Goal: Transaction & Acquisition: Download file/media

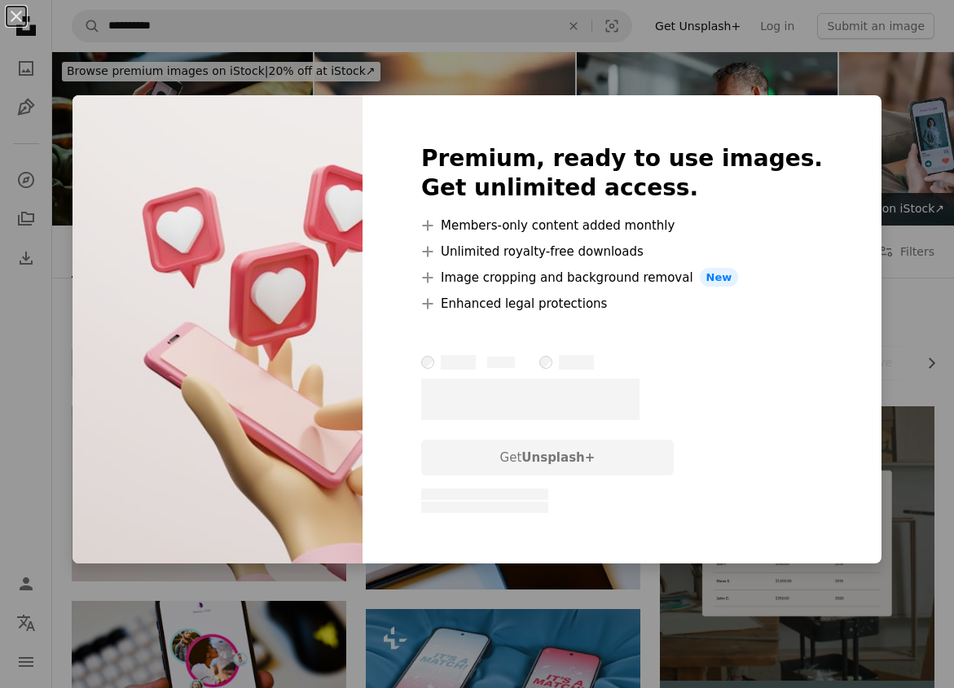
scroll to position [204, 0]
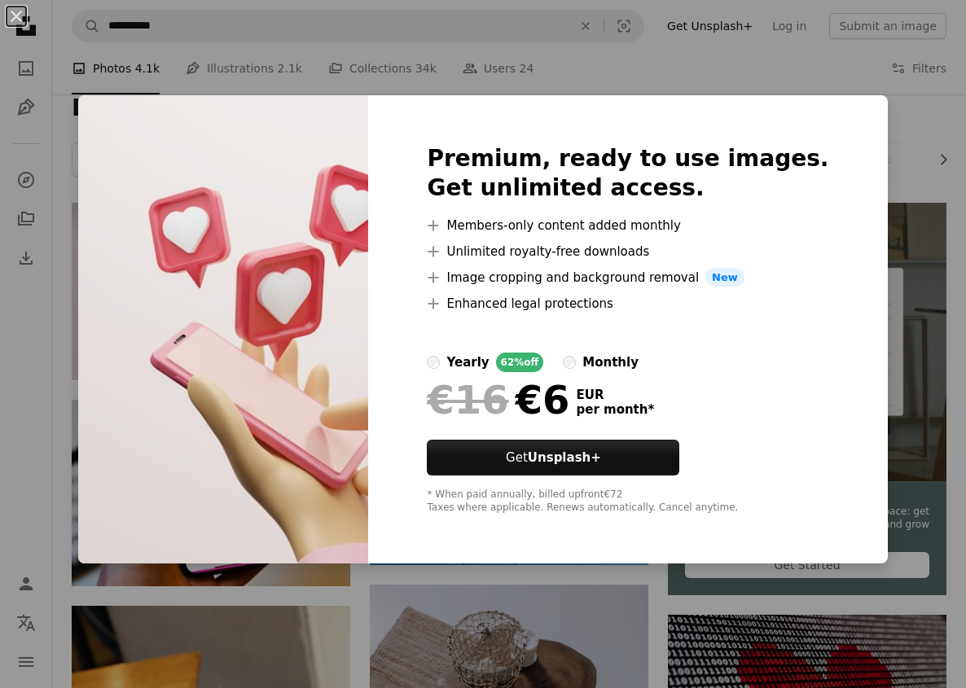
click at [511, 53] on div "An X shape Premium, ready to use images. Get unlimited access. A plus sign Memb…" at bounding box center [483, 344] width 966 height 688
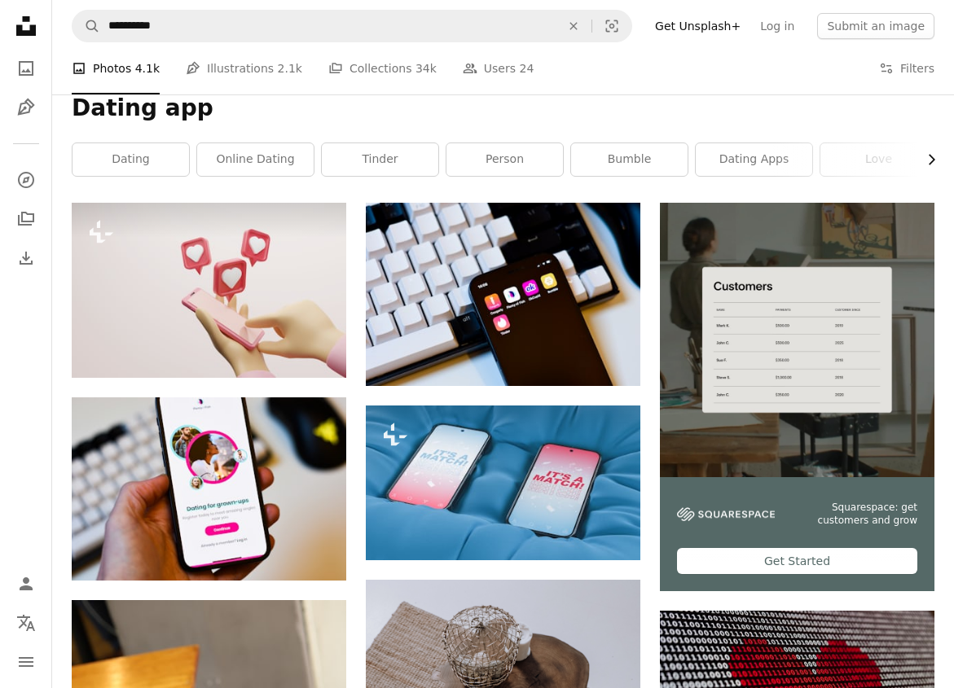
click at [932, 159] on icon "button" at bounding box center [931, 160] width 7 height 11
click at [932, 159] on link "phone" at bounding box center [875, 159] width 116 height 33
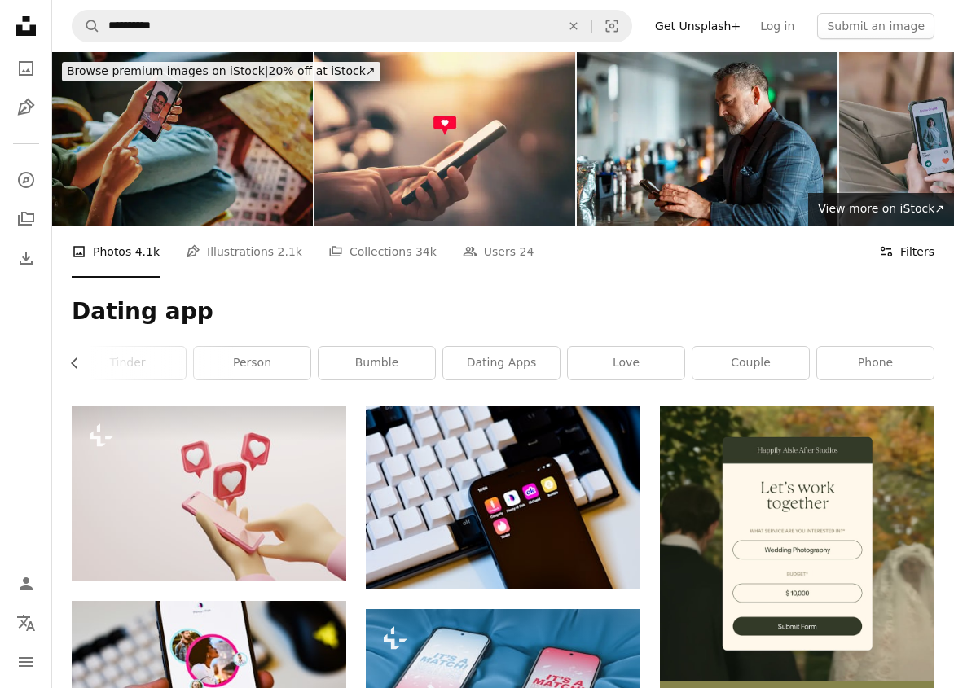
click at [915, 243] on button "Filters Filters" at bounding box center [906, 252] width 55 height 52
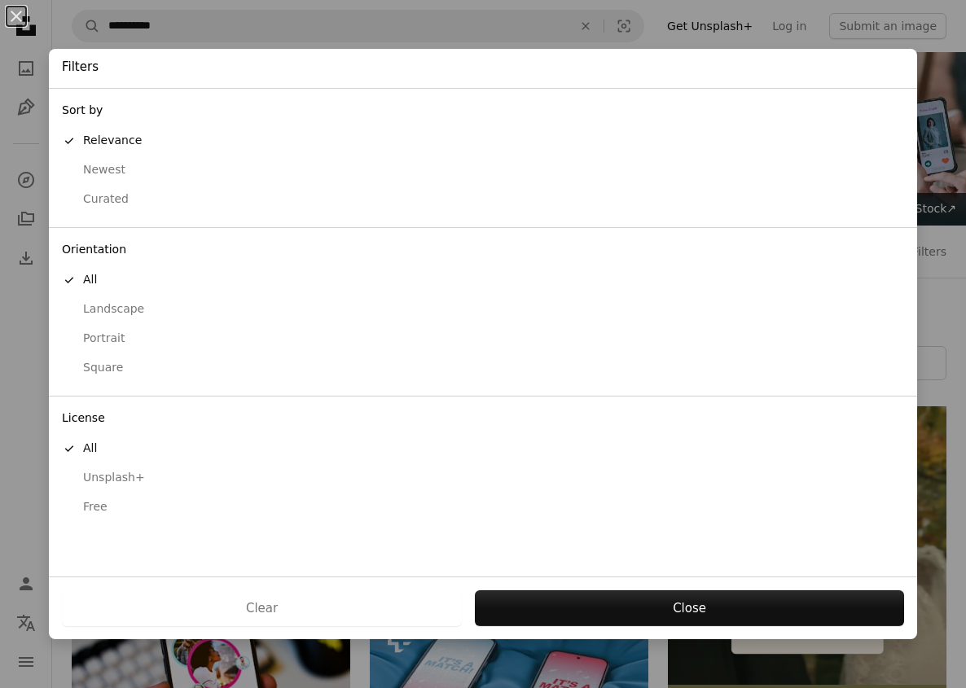
click at [101, 504] on div "Free" at bounding box center [483, 507] width 842 height 16
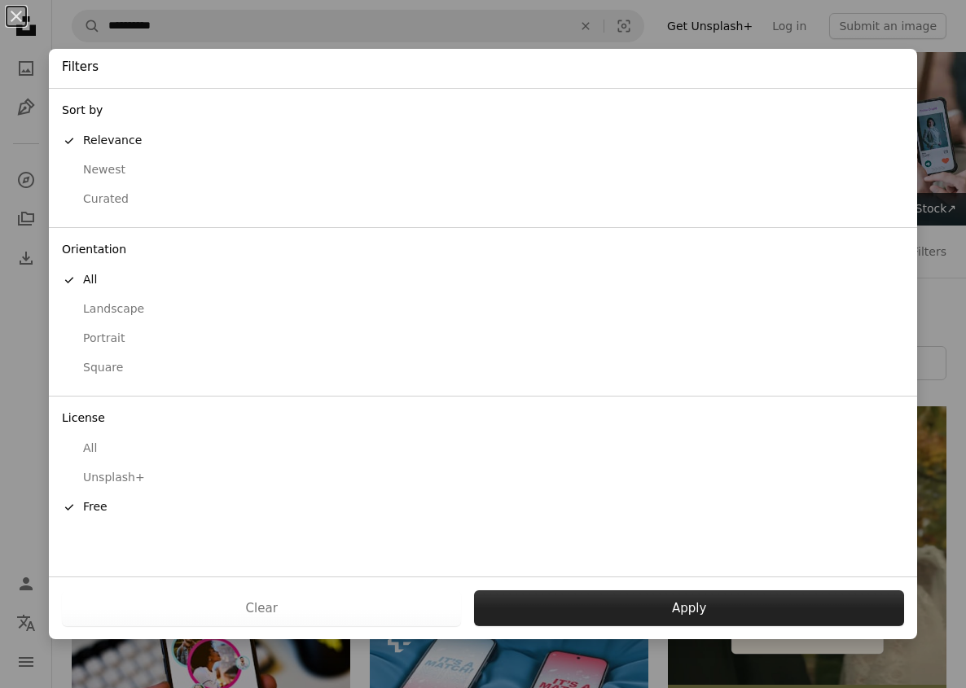
click at [728, 601] on button "Apply" at bounding box center [689, 608] width 430 height 36
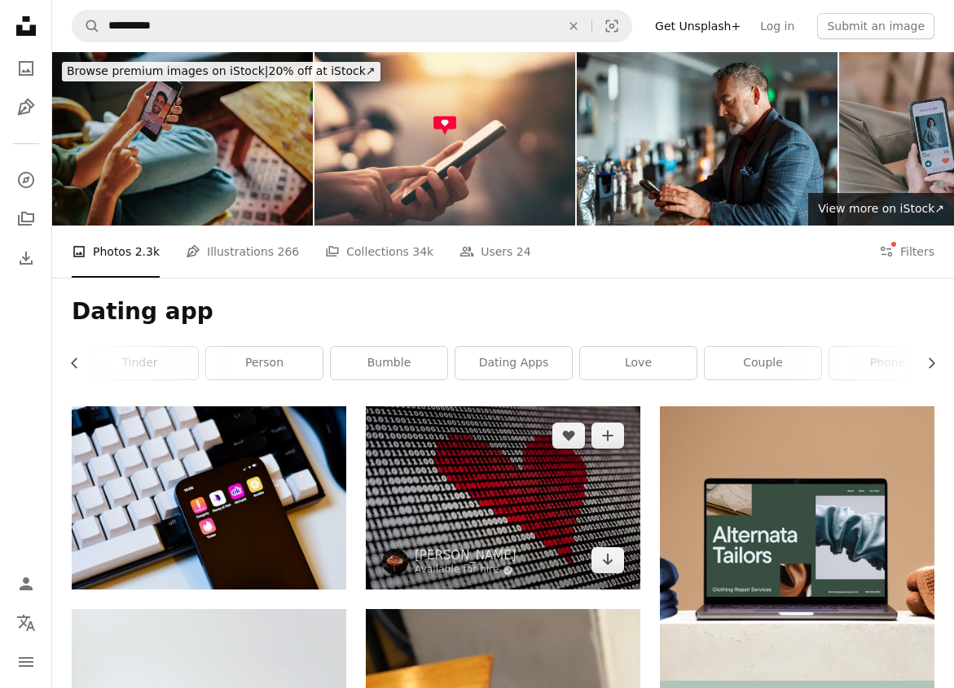
click at [578, 498] on img at bounding box center [503, 497] width 274 height 183
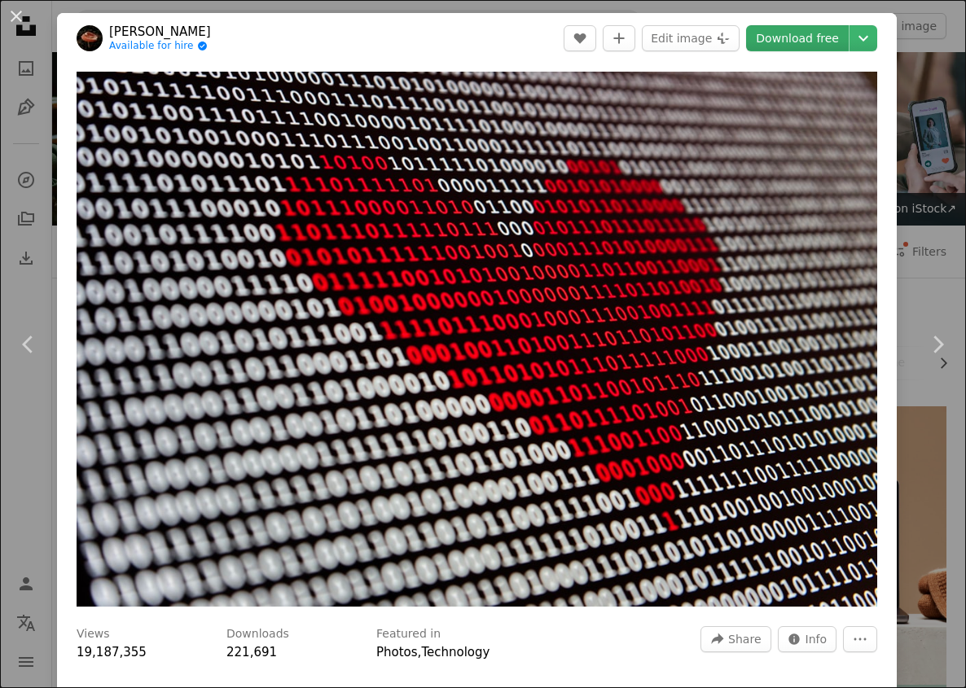
click at [780, 46] on link "Download free" at bounding box center [797, 38] width 103 height 26
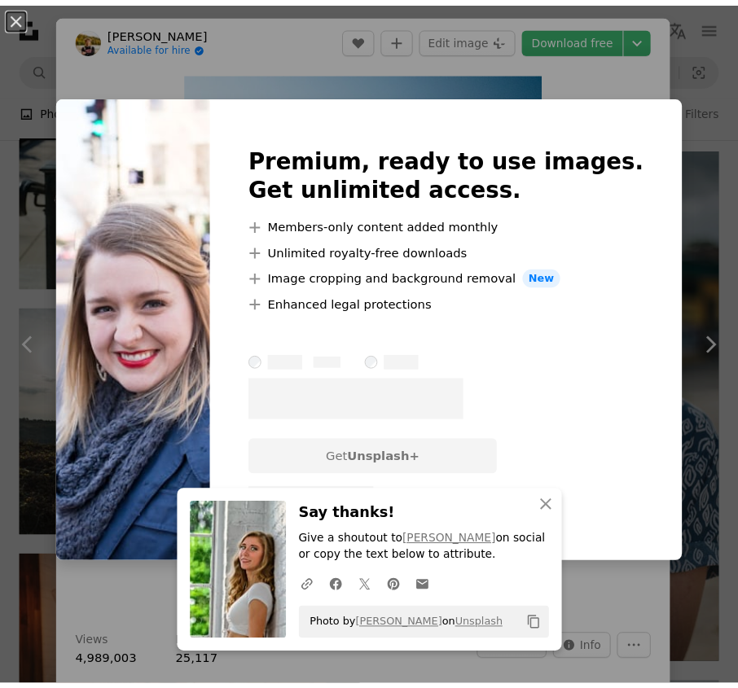
scroll to position [1446, 0]
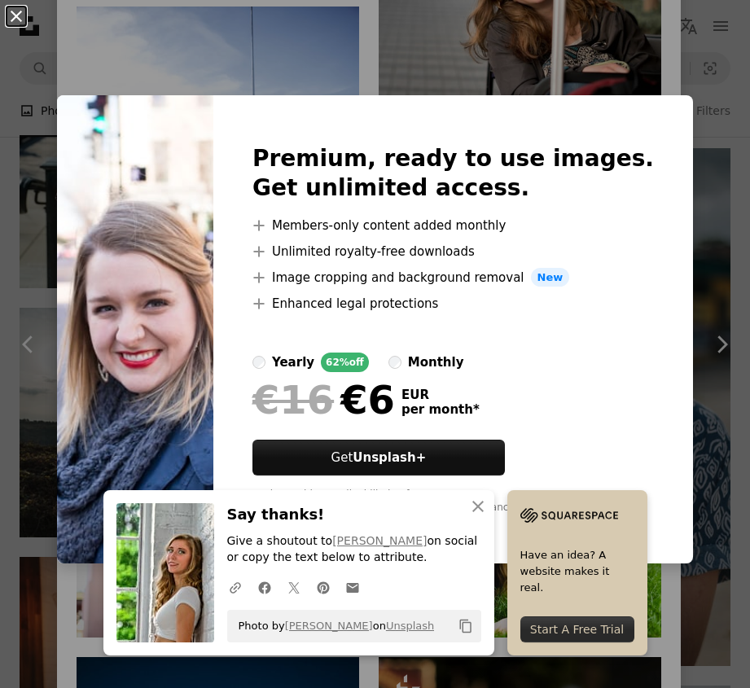
click at [16, 10] on button "An X shape" at bounding box center [17, 17] width 20 height 20
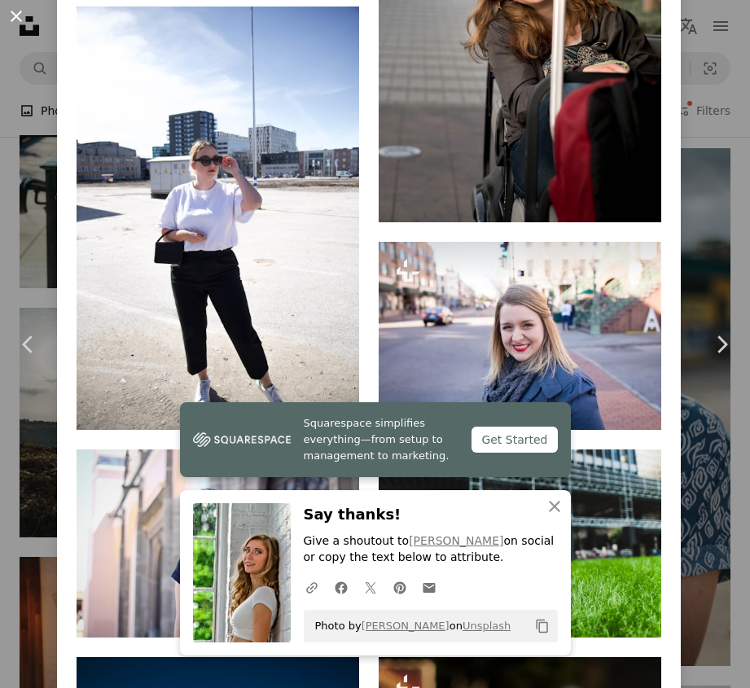
click at [23, 19] on button "An X shape" at bounding box center [17, 17] width 20 height 20
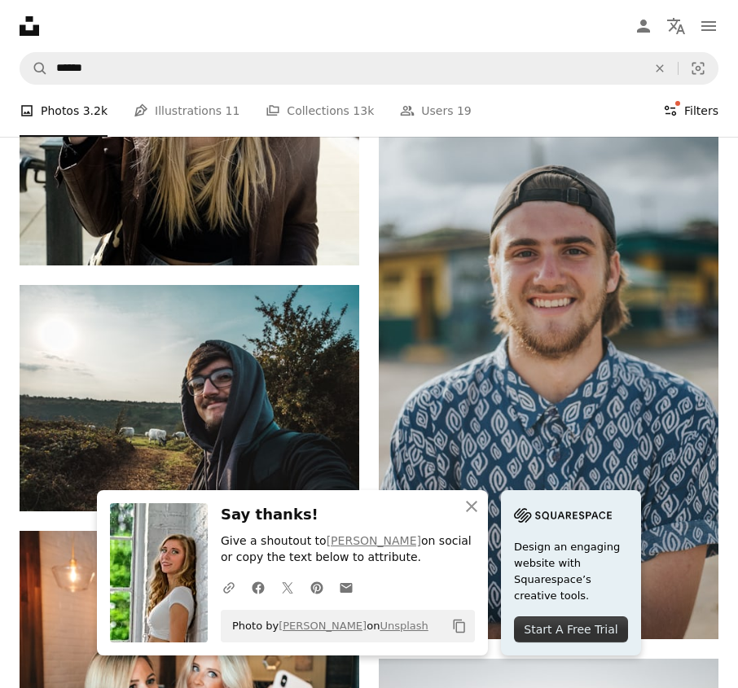
click at [671, 103] on icon "Filters" at bounding box center [670, 110] width 15 height 15
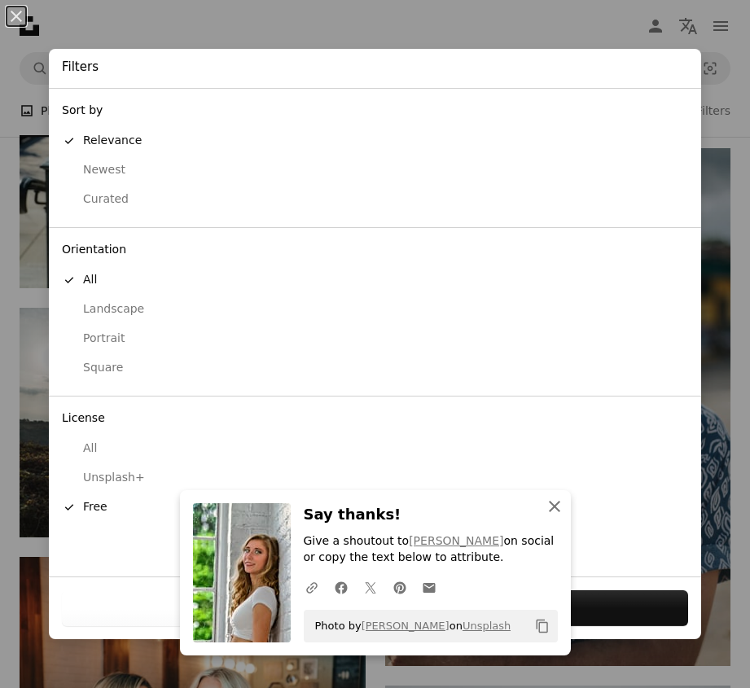
click at [558, 499] on button "An X shape Close" at bounding box center [554, 506] width 33 height 33
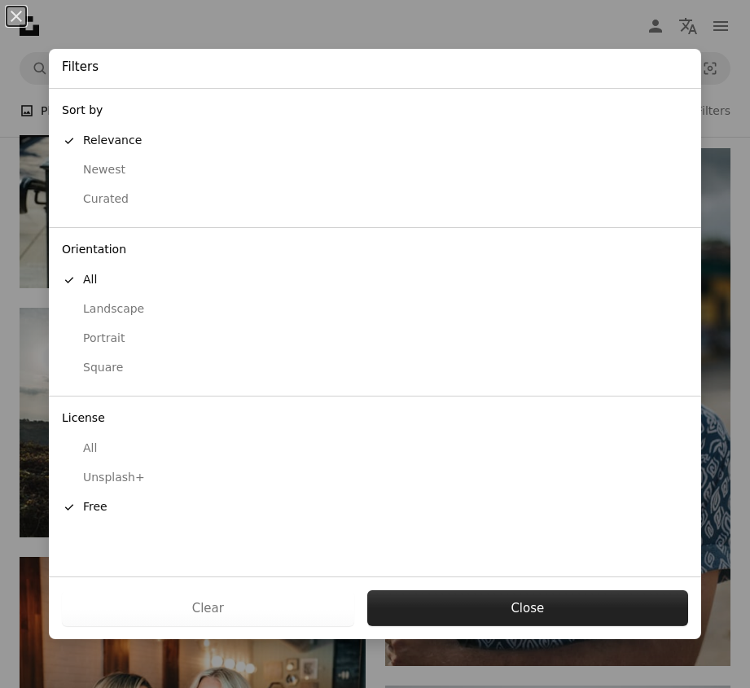
click at [508, 604] on button "Close" at bounding box center [527, 608] width 321 height 36
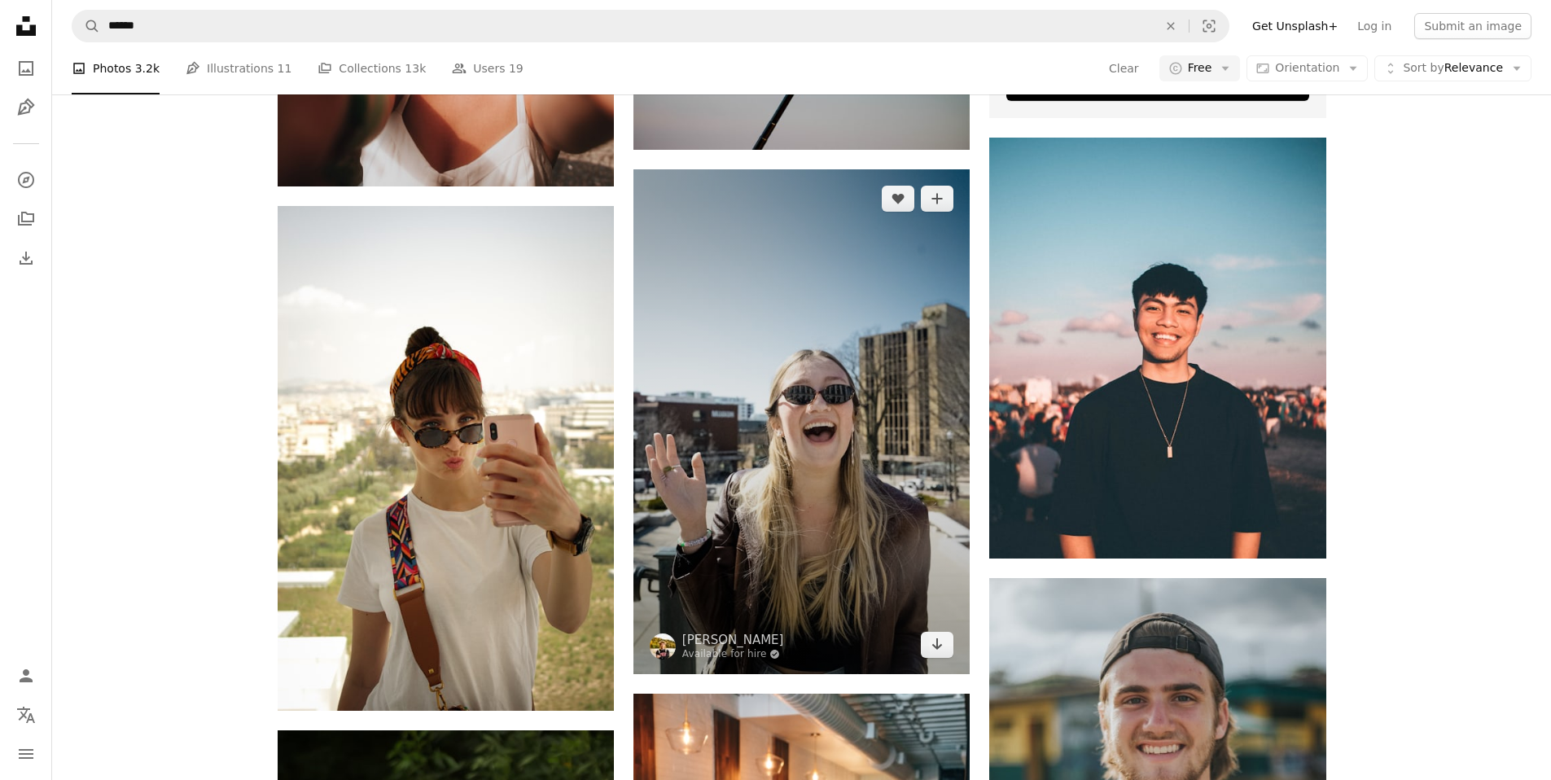
scroll to position [810, 0]
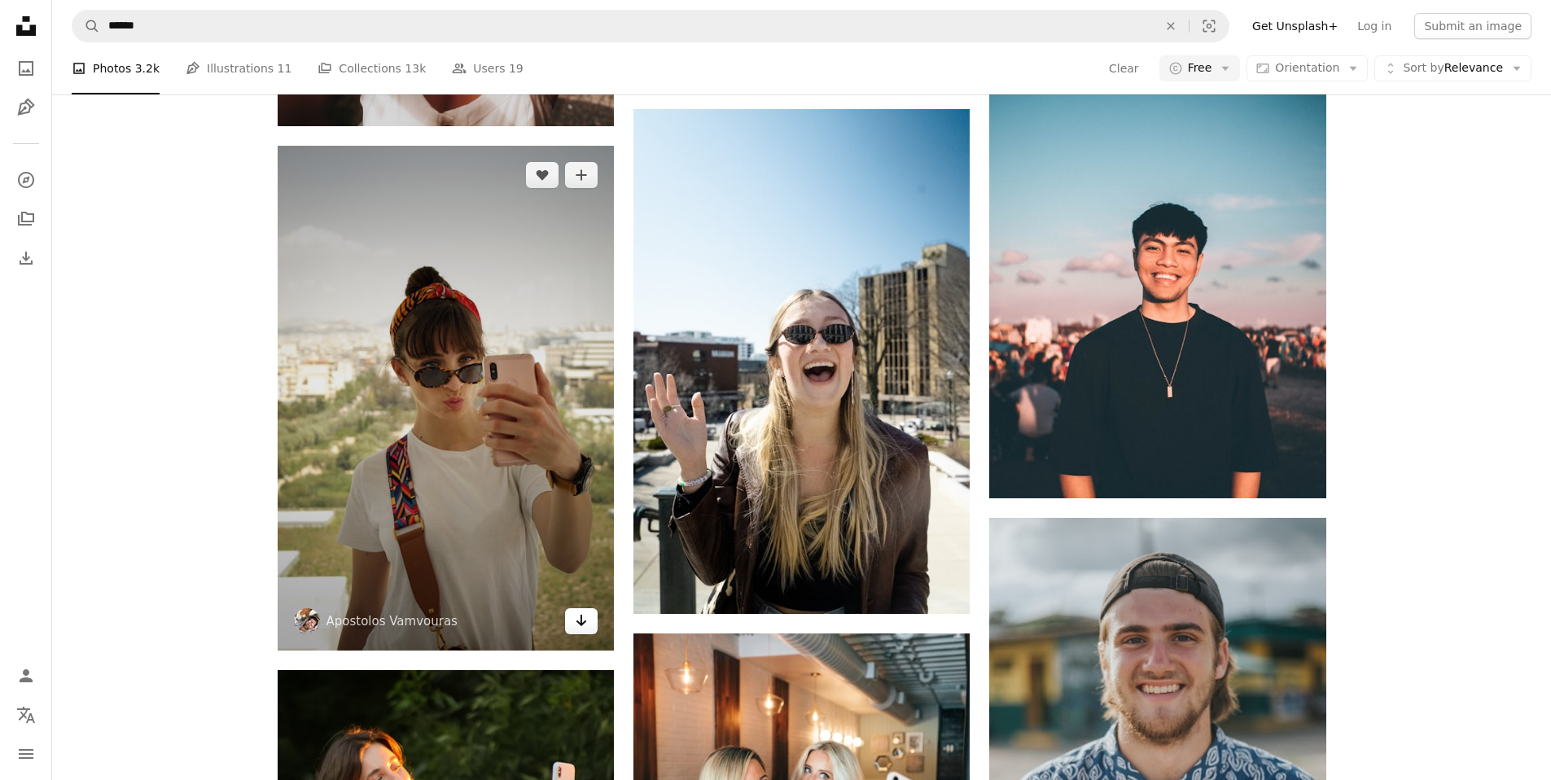
click at [581, 628] on icon "Arrow pointing down" at bounding box center [581, 621] width 13 height 20
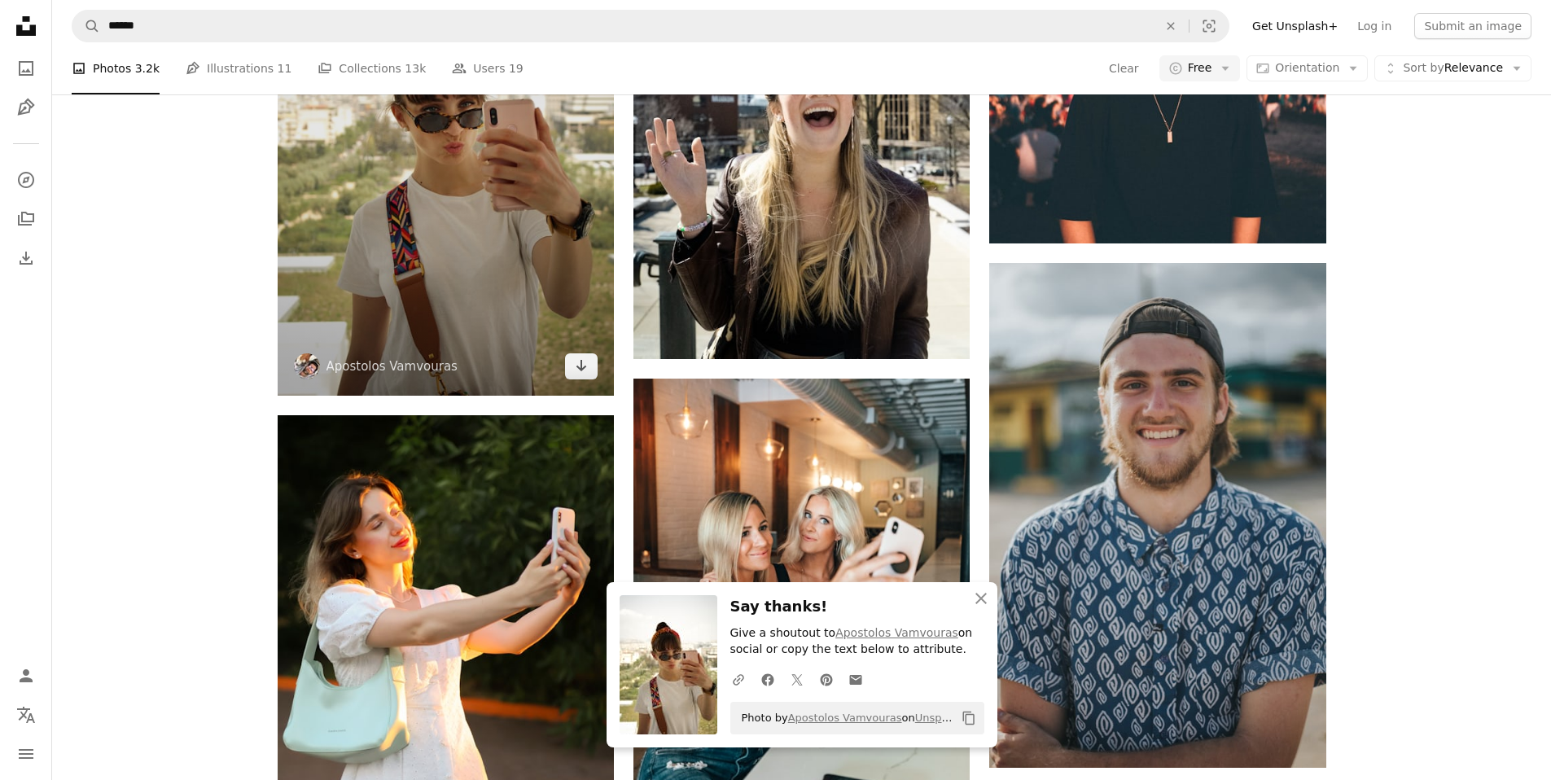
scroll to position [1130, 0]
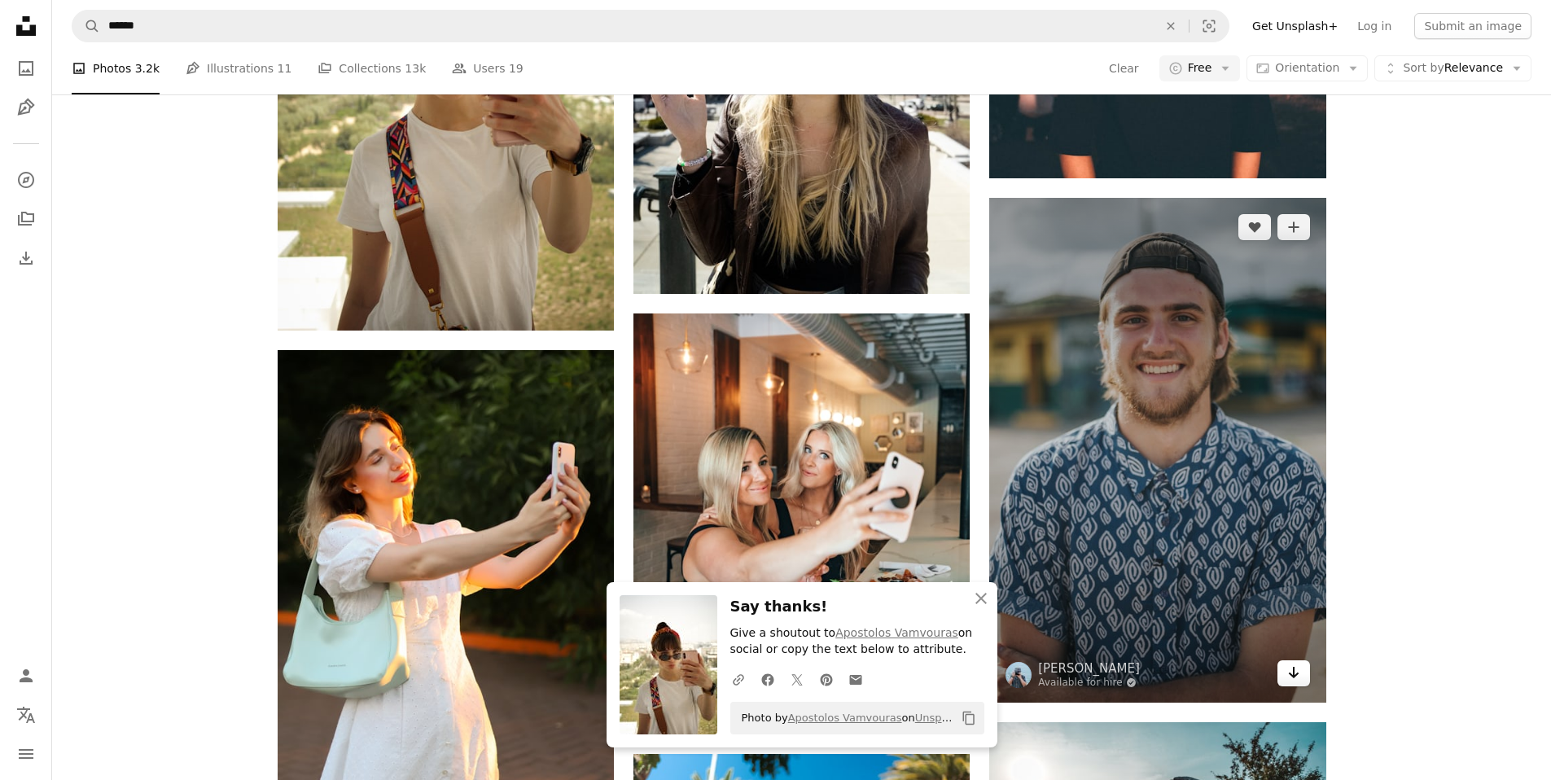
click at [749, 673] on icon "Arrow pointing down" at bounding box center [1294, 673] width 13 height 20
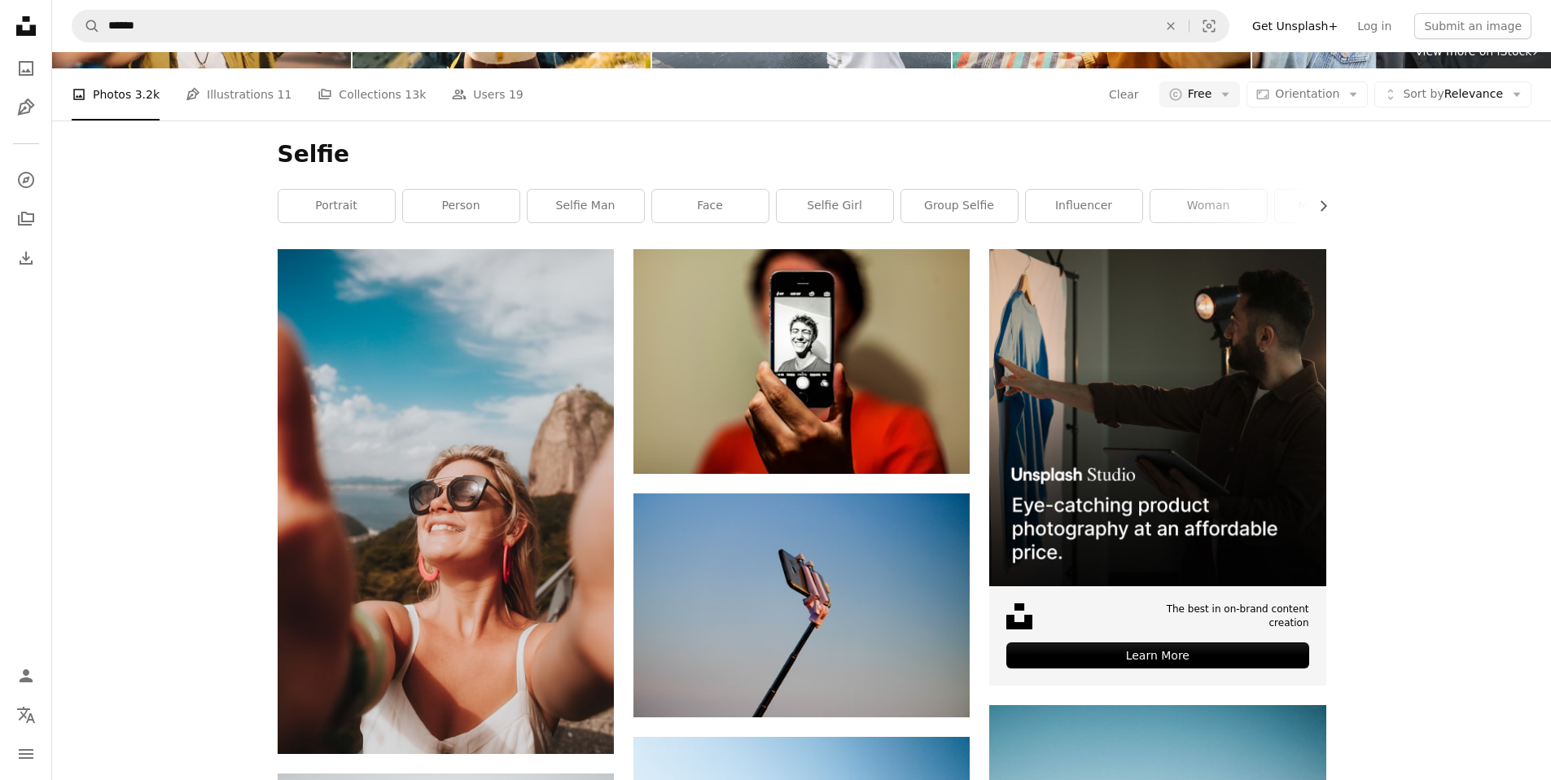
scroll to position [757, 0]
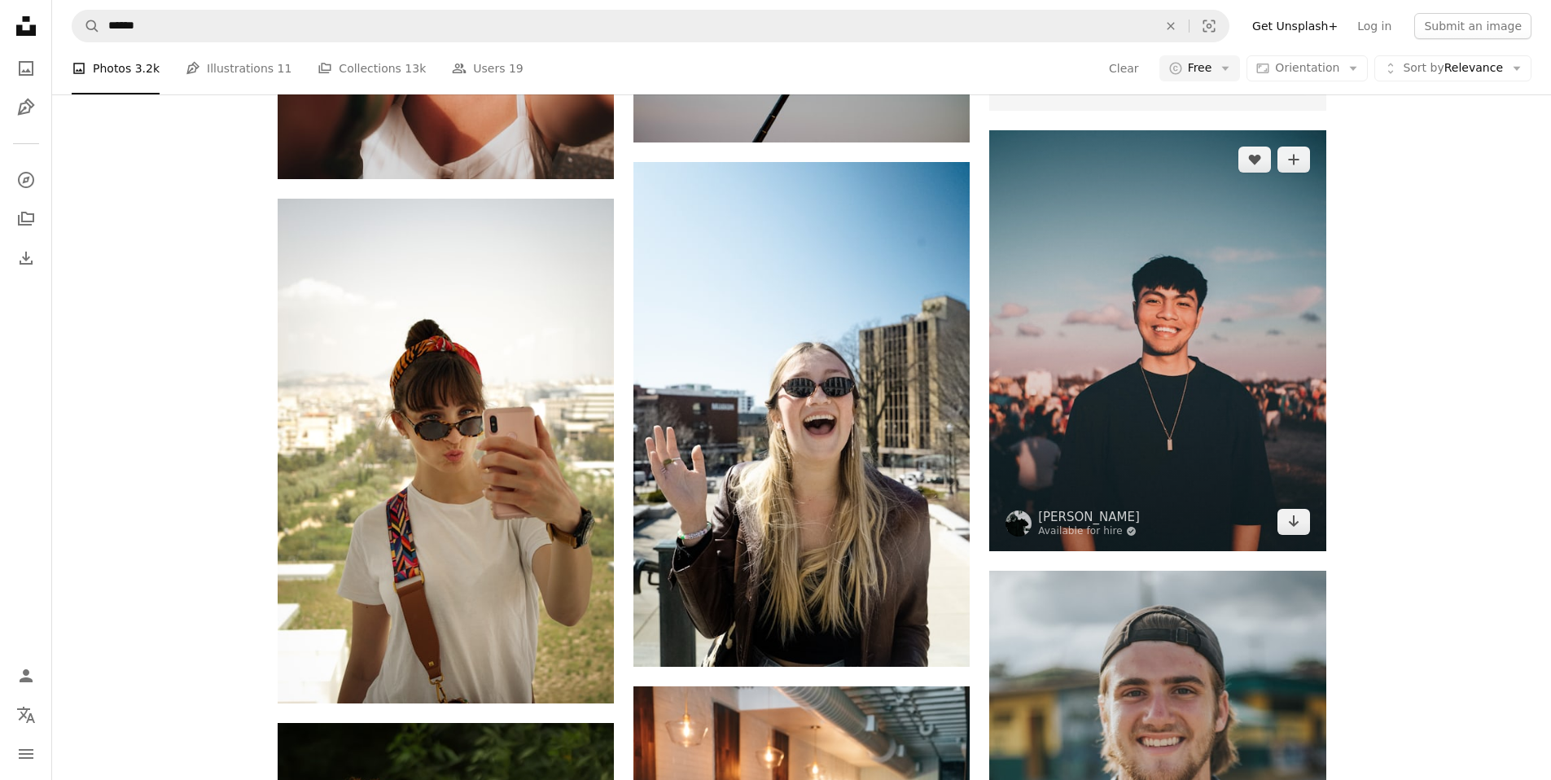
click at [749, 426] on img at bounding box center [1157, 340] width 336 height 421
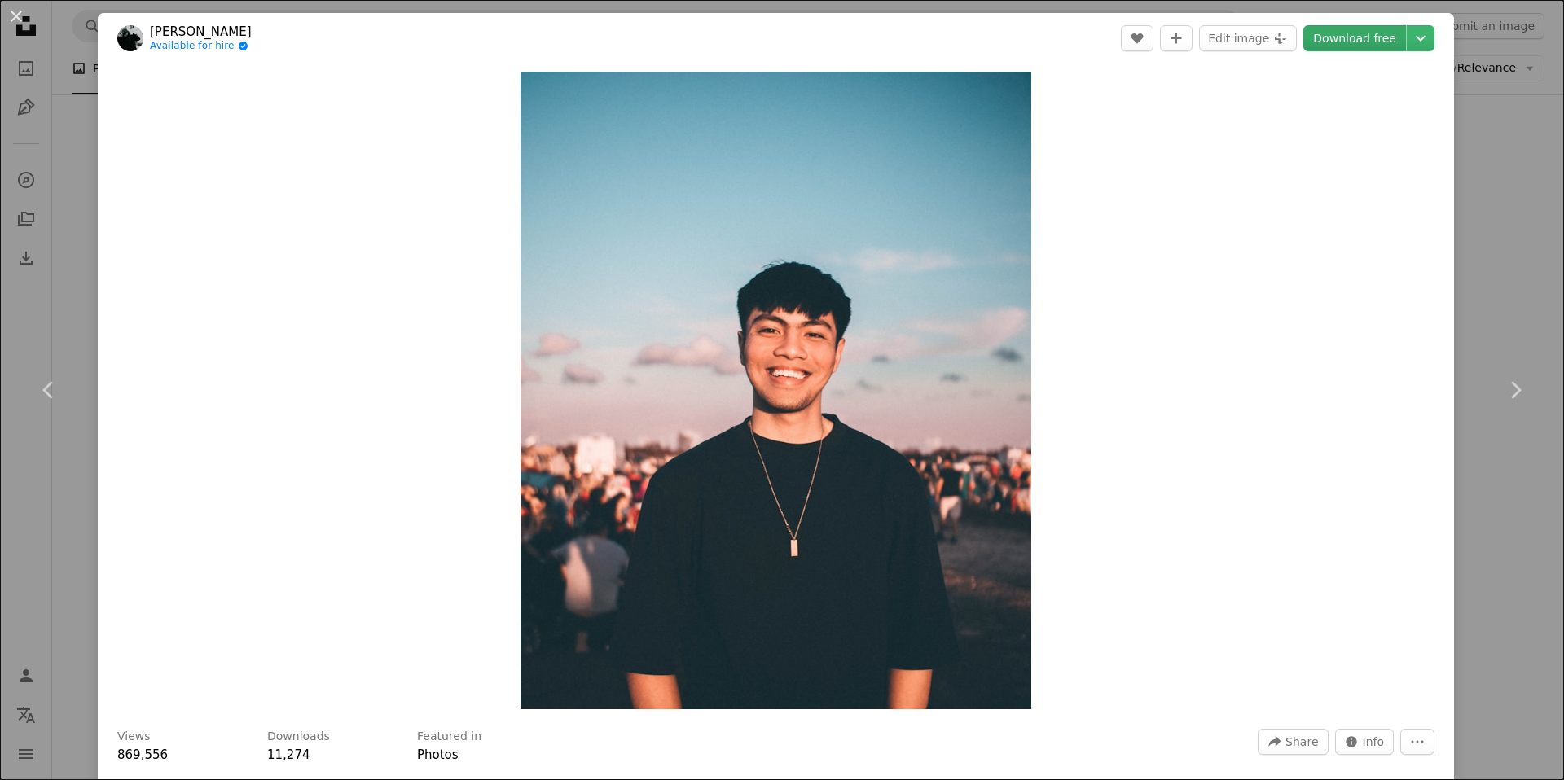
click at [749, 48] on link "Download free" at bounding box center [1354, 38] width 103 height 26
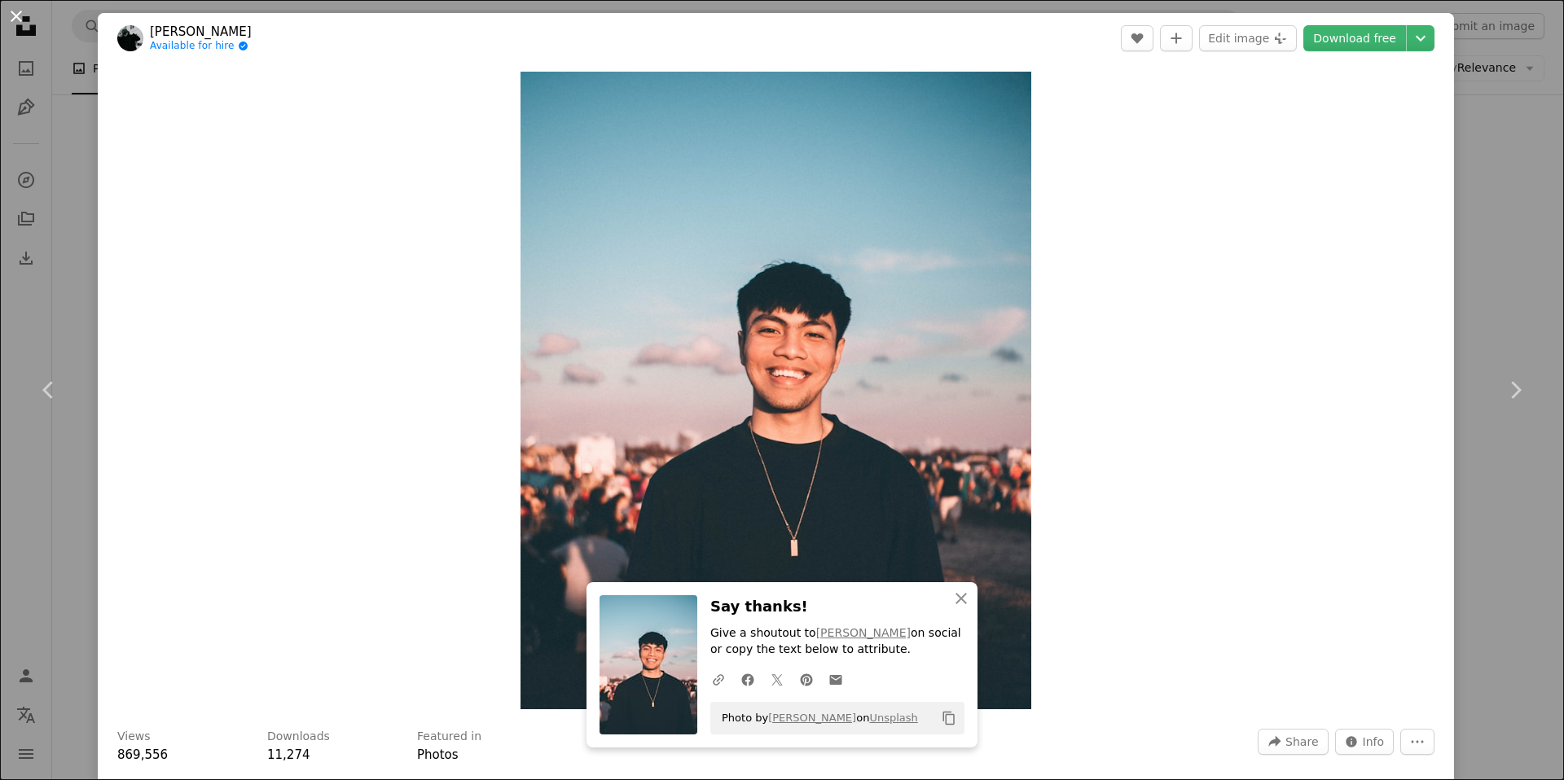
click at [12, 23] on button "An X shape" at bounding box center [17, 17] width 20 height 20
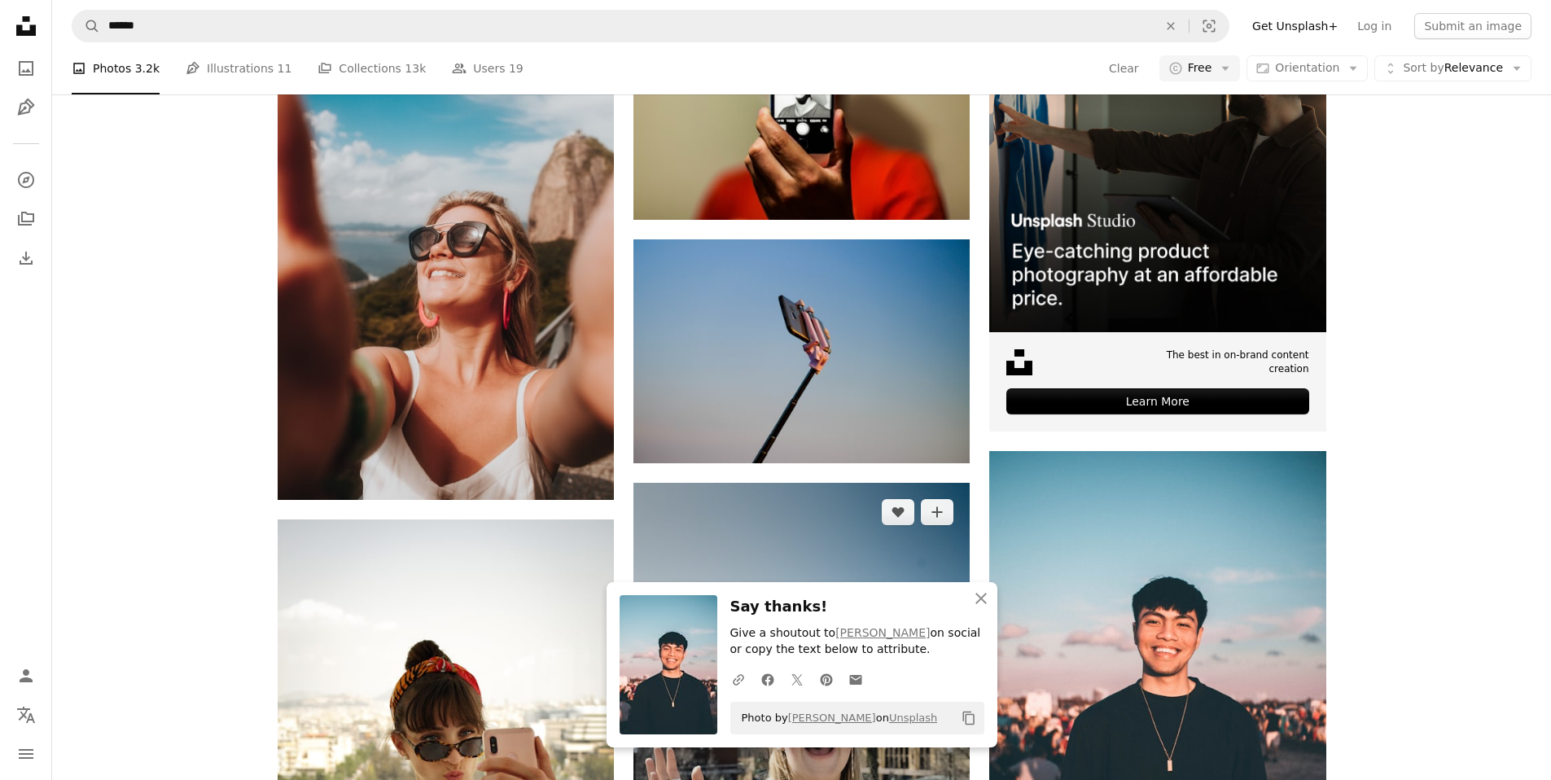
scroll to position [459, 0]
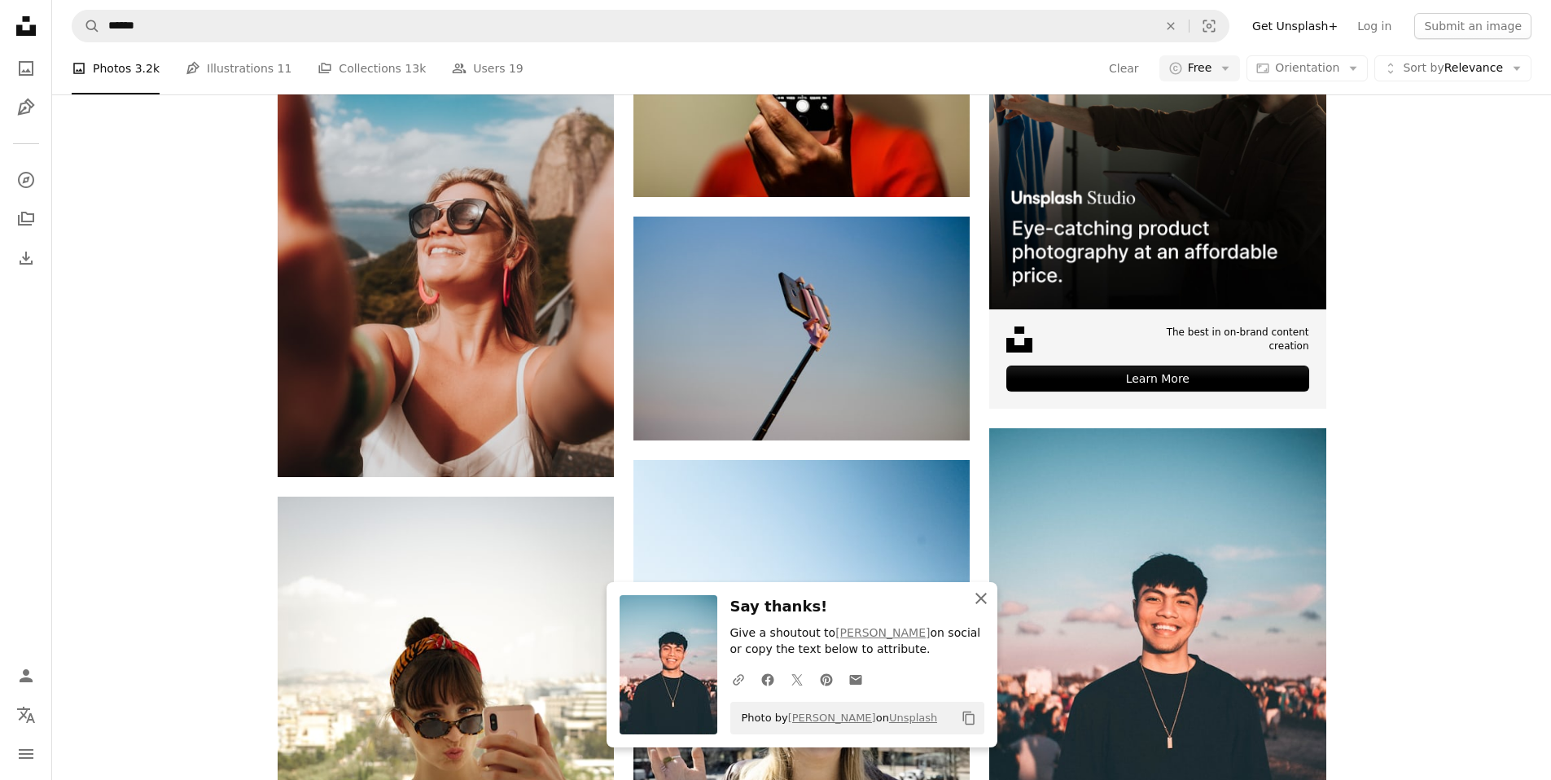
click at [749, 604] on icon "An X shape" at bounding box center [982, 599] width 20 height 20
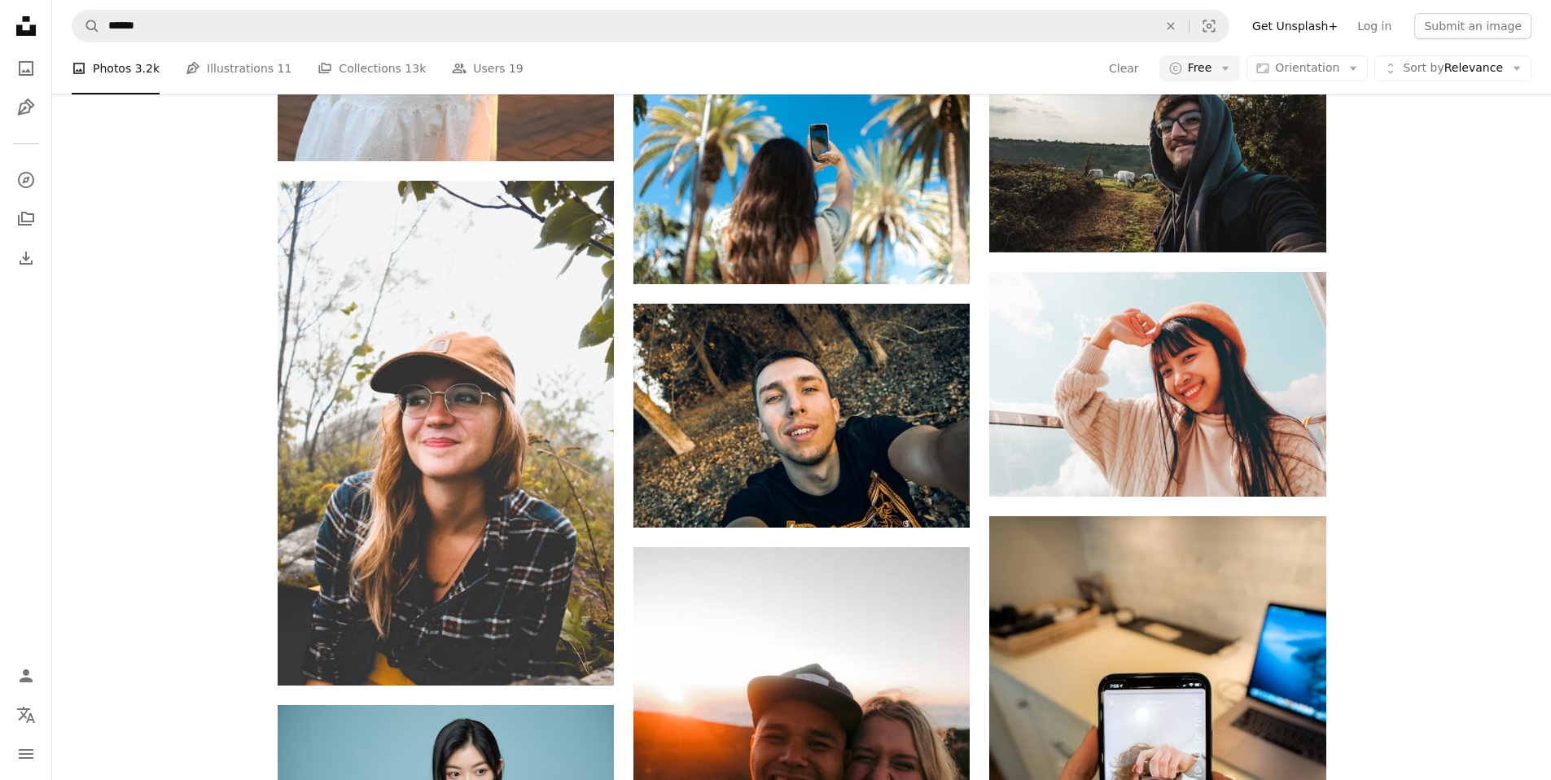
scroll to position [1972, 0]
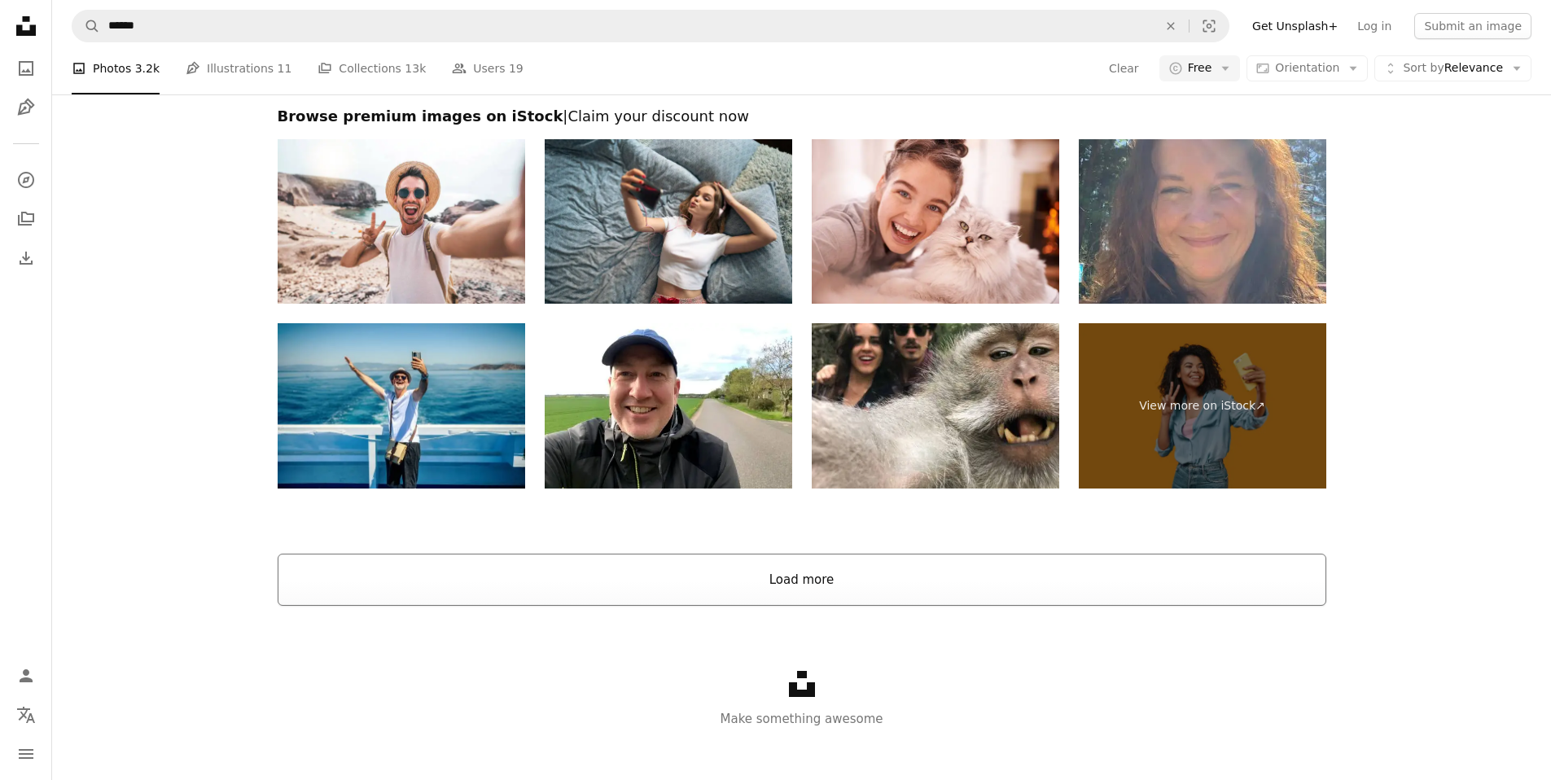
click at [749, 594] on button "Load more" at bounding box center [802, 580] width 1049 height 52
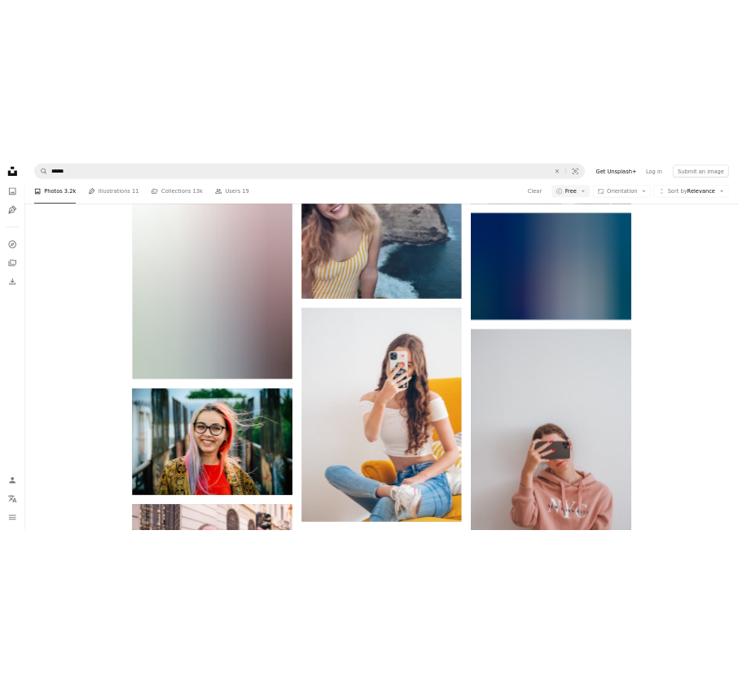
scroll to position [5773, 0]
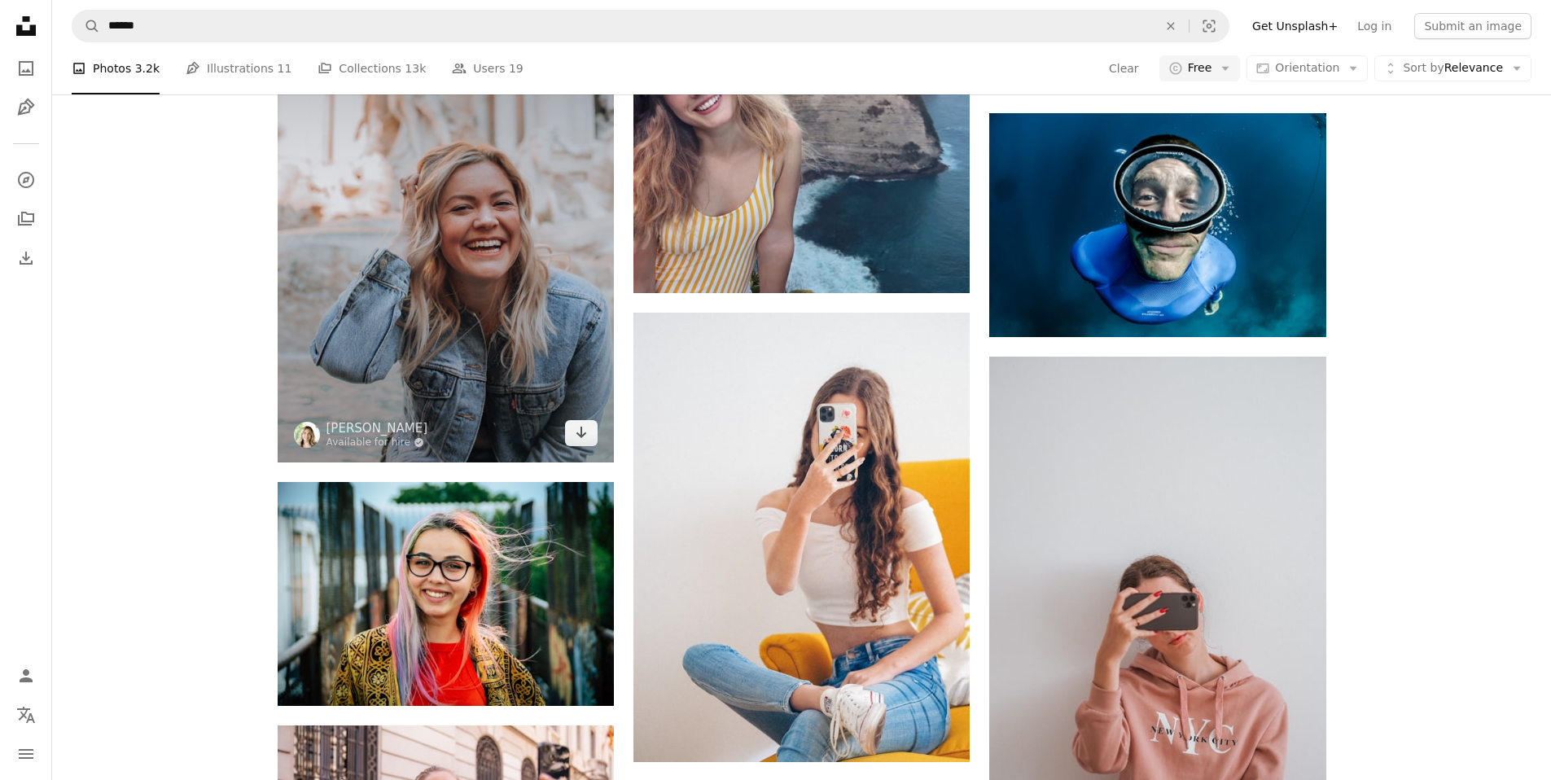
click at [596, 446] on img at bounding box center [446, 210] width 336 height 505
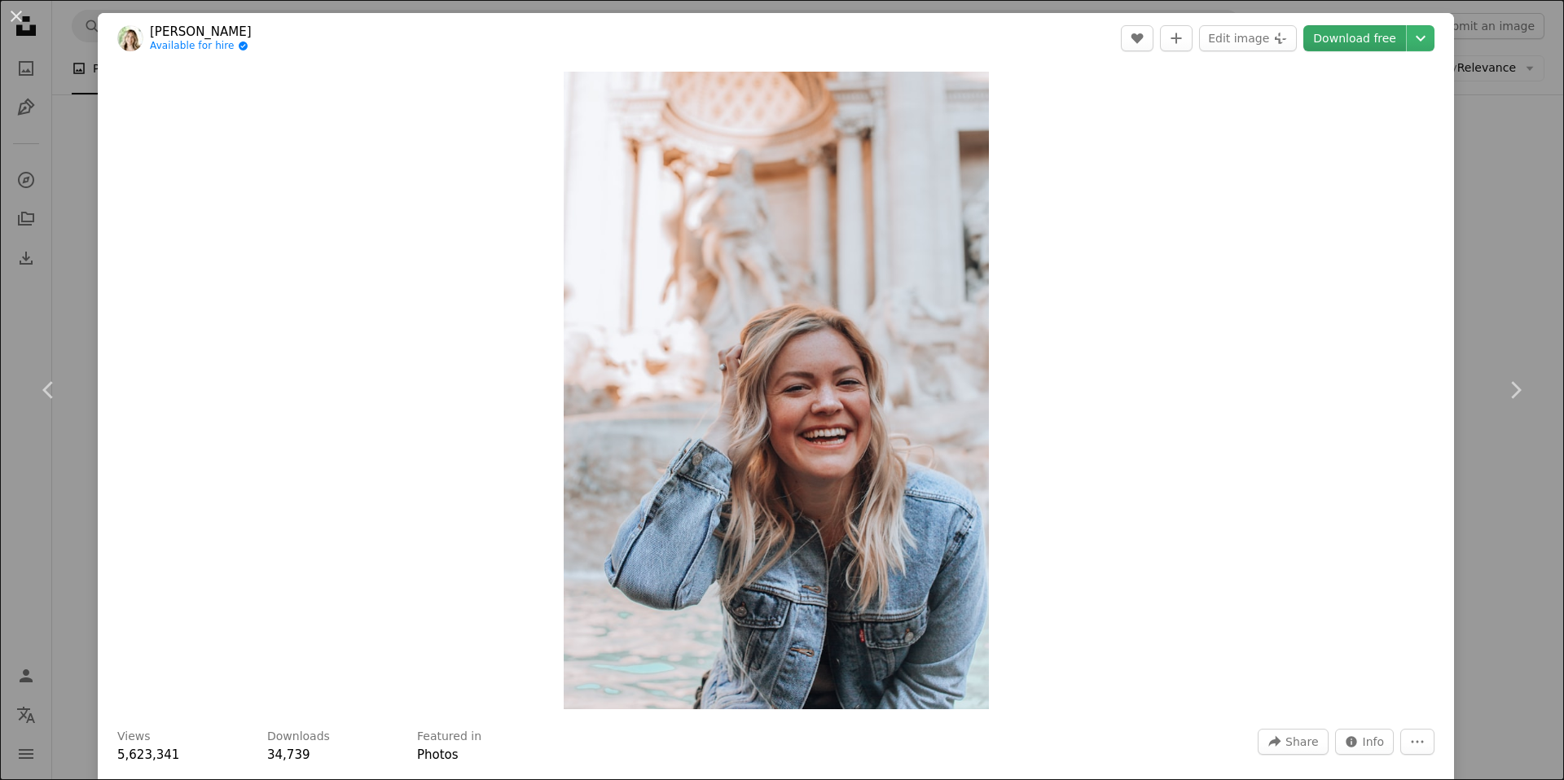
click at [749, 45] on link "Download free" at bounding box center [1354, 38] width 103 height 26
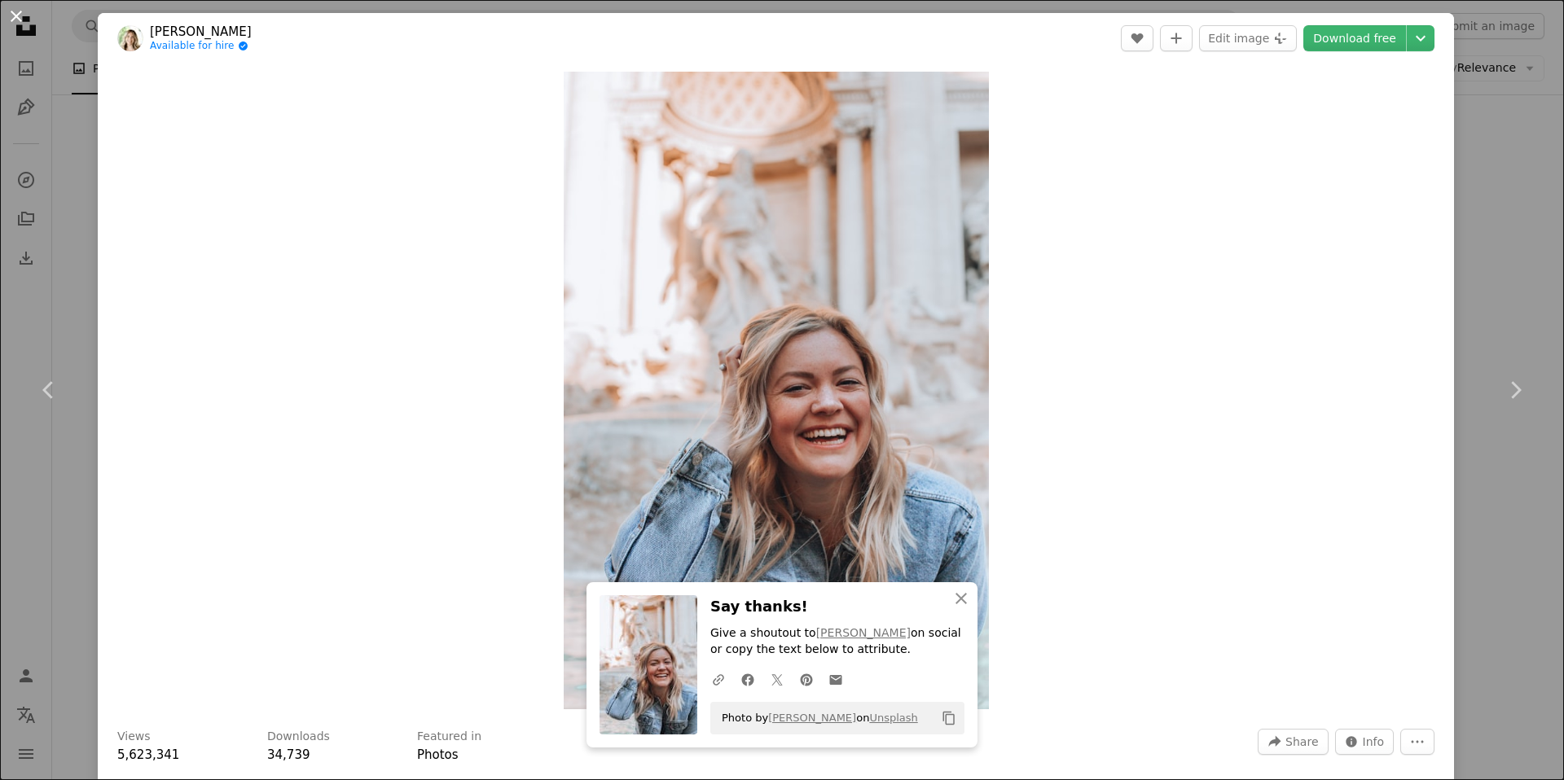
click at [18, 22] on button "An X shape" at bounding box center [17, 17] width 20 height 20
